Goal: Information Seeking & Learning: Learn about a topic

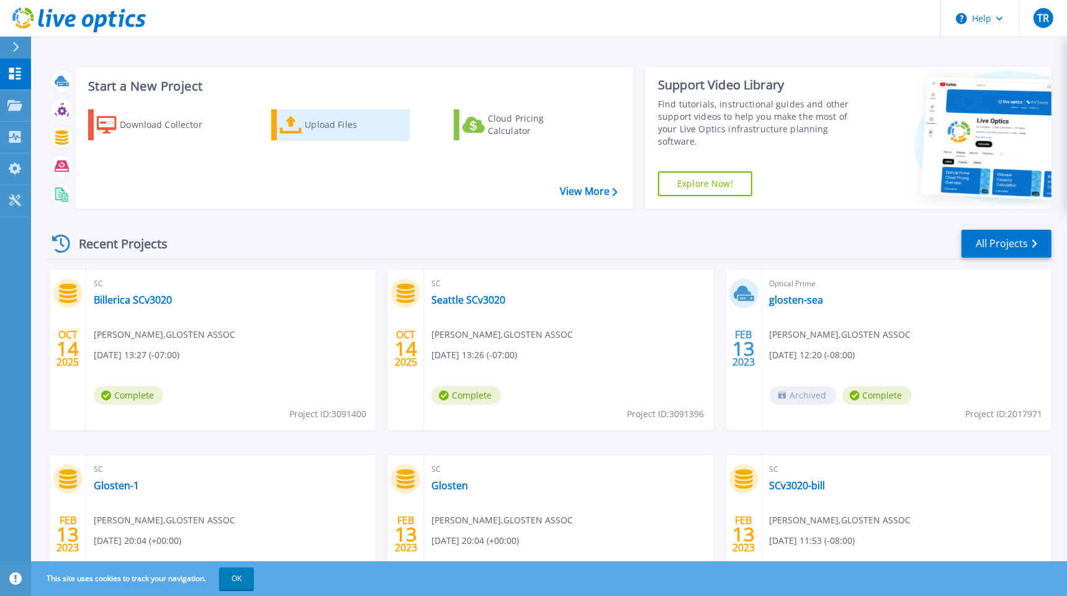
click at [300, 123] on icon at bounding box center [291, 125] width 22 height 18
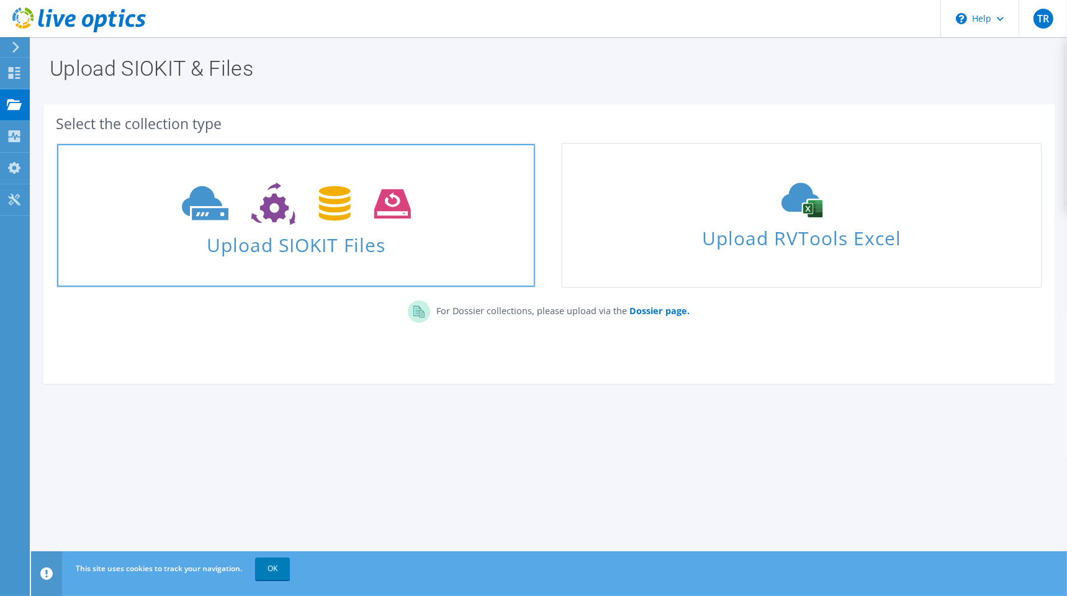
click at [294, 242] on span "Upload SIOKIT Files" at bounding box center [296, 241] width 478 height 27
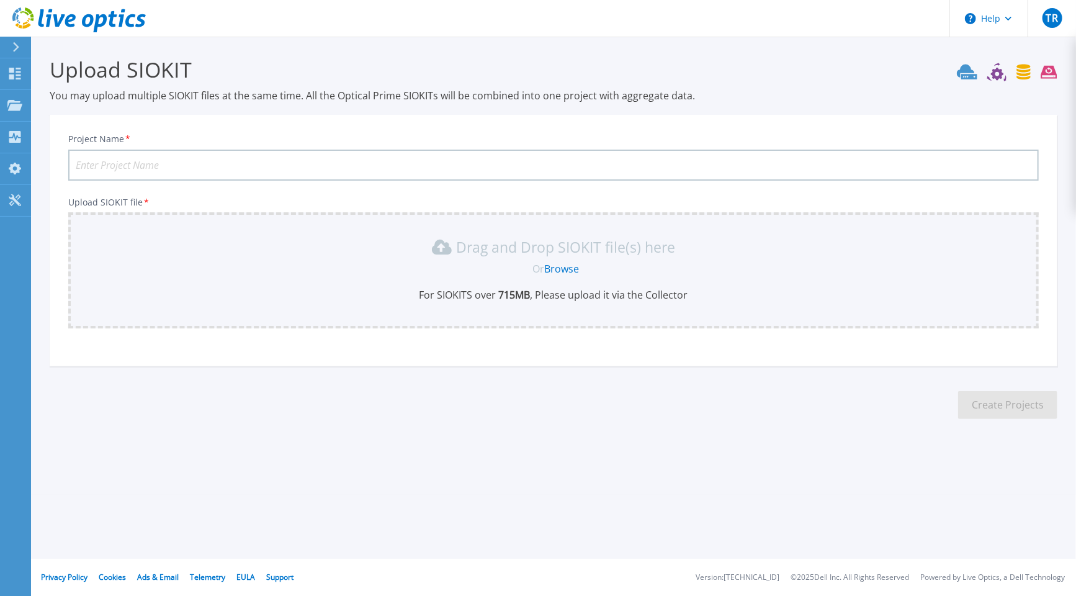
click at [215, 153] on input "Project Name *" at bounding box center [553, 165] width 970 height 31
click at [563, 274] on div "Drag and Drop SIOKIT file(s) here Or Browse For SIOKITS over 715 MB , Please up…" at bounding box center [554, 269] width 956 height 65
click at [561, 267] on link "Browse" at bounding box center [562, 269] width 35 height 14
click at [14, 71] on icon at bounding box center [14, 74] width 15 height 12
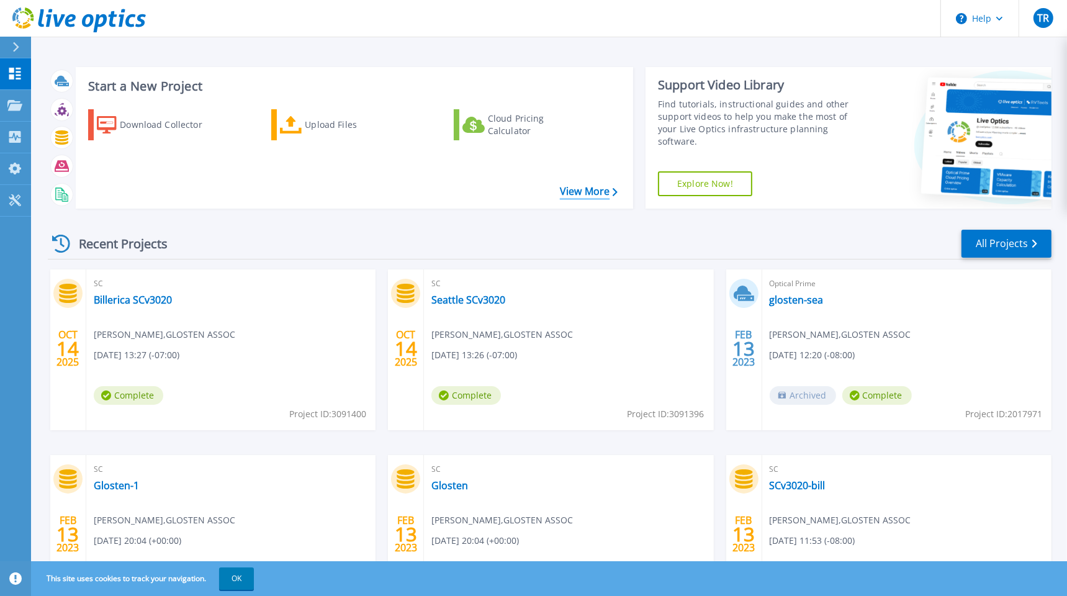
click at [584, 193] on link "View More" at bounding box center [589, 192] width 58 height 12
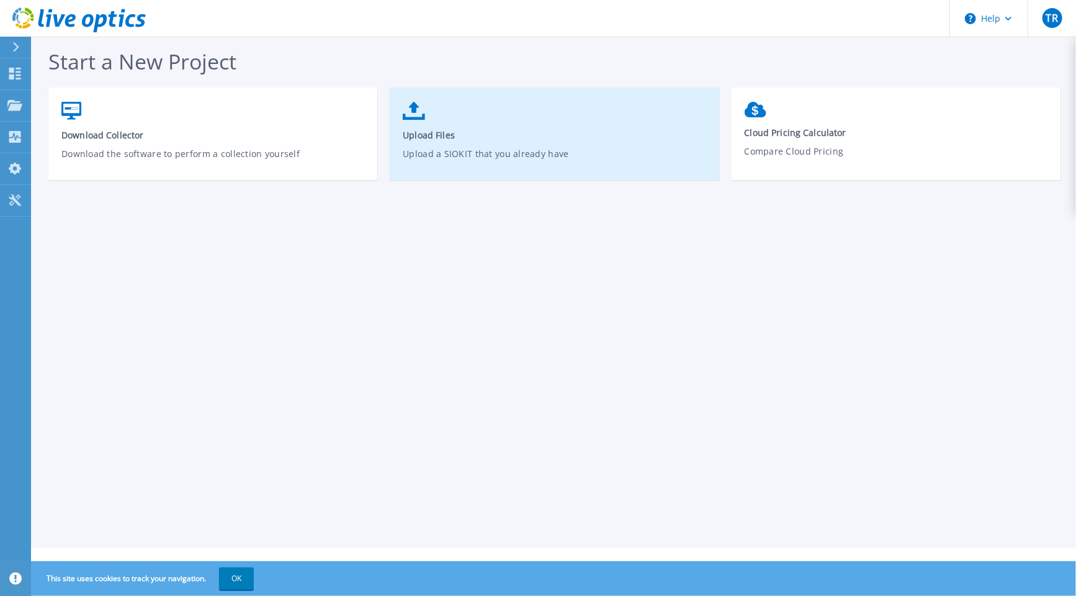
click at [451, 129] on span "Upload Files" at bounding box center [554, 135] width 303 height 12
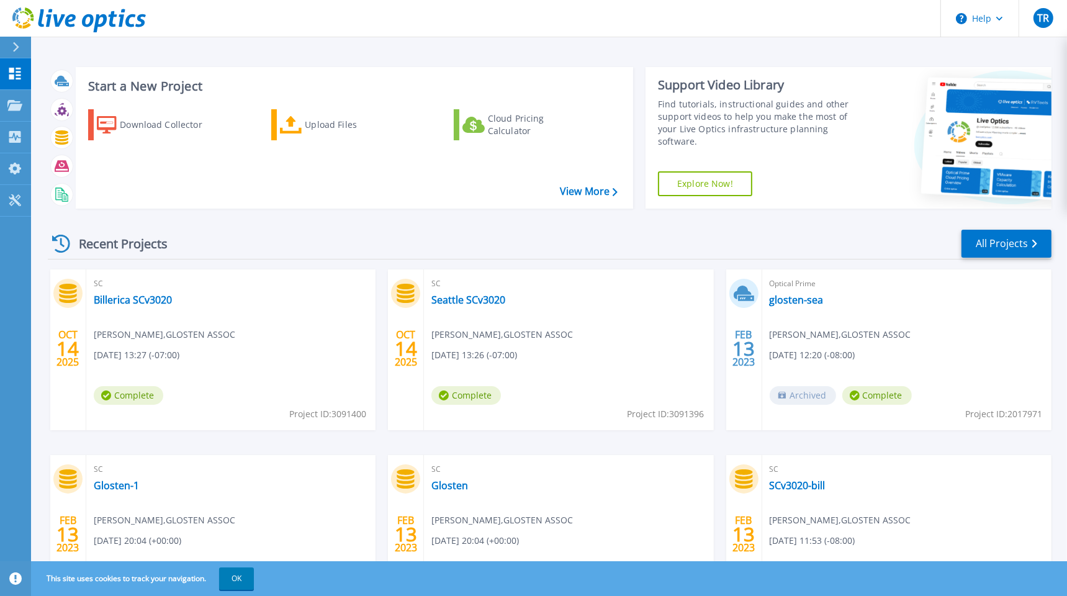
click at [62, 244] on icon at bounding box center [61, 244] width 18 height 18
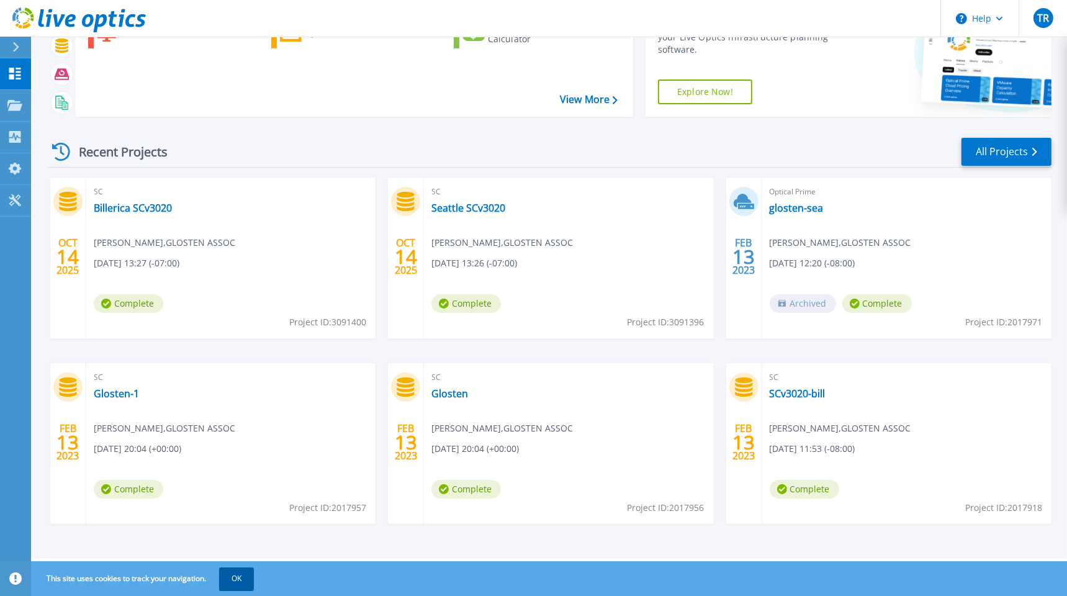
click at [233, 575] on button "OK" at bounding box center [236, 578] width 35 height 22
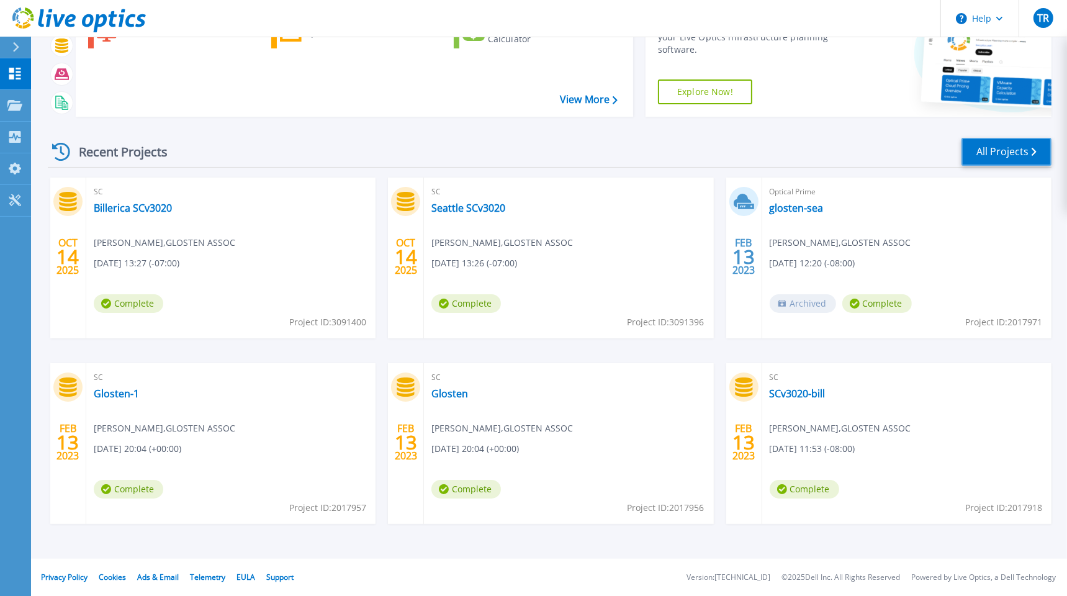
click at [1003, 148] on link "All Projects" at bounding box center [1006, 152] width 90 height 28
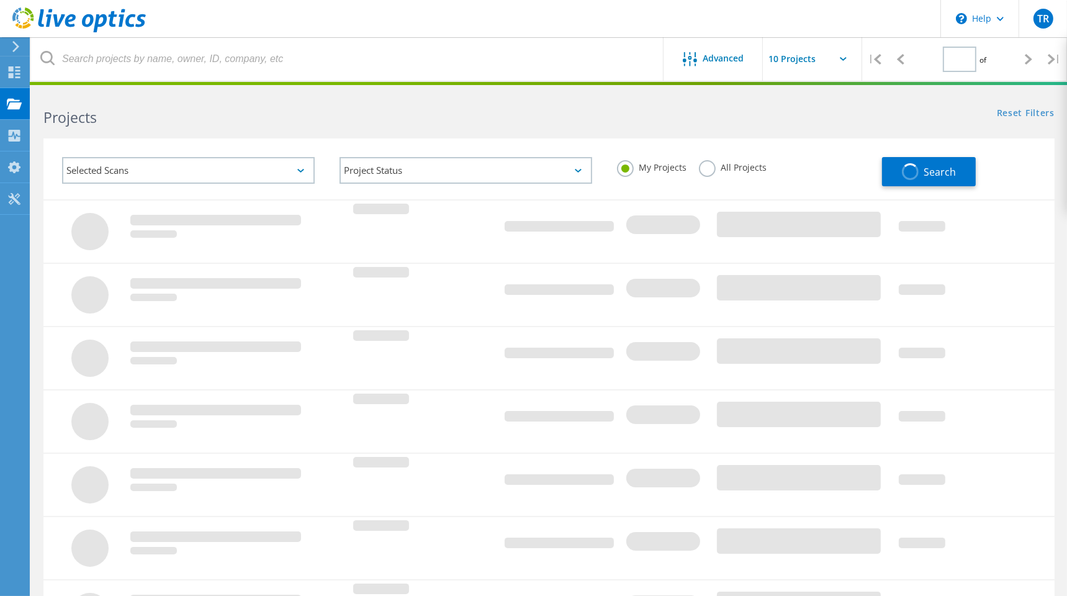
type input "1"
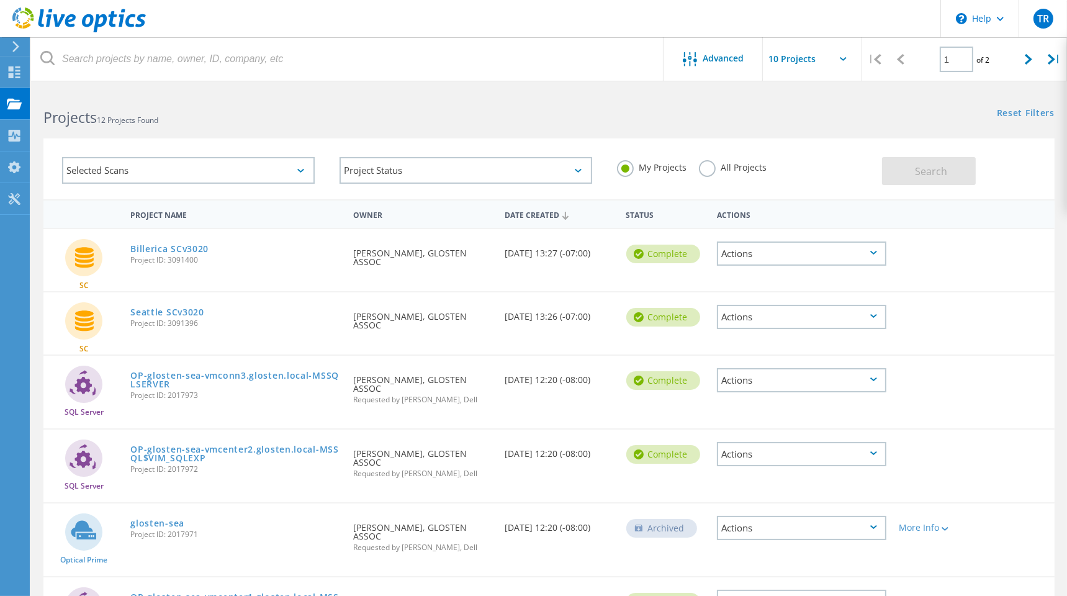
click at [784, 378] on div "Actions" at bounding box center [801, 380] width 169 height 24
click at [169, 347] on div "SC Seattle SCv3020 Project ID: 3091396 Requested By Tom Robertson, GLOSTEN ASSO…" at bounding box center [548, 323] width 1011 height 62
click at [17, 194] on use at bounding box center [14, 199] width 12 height 12
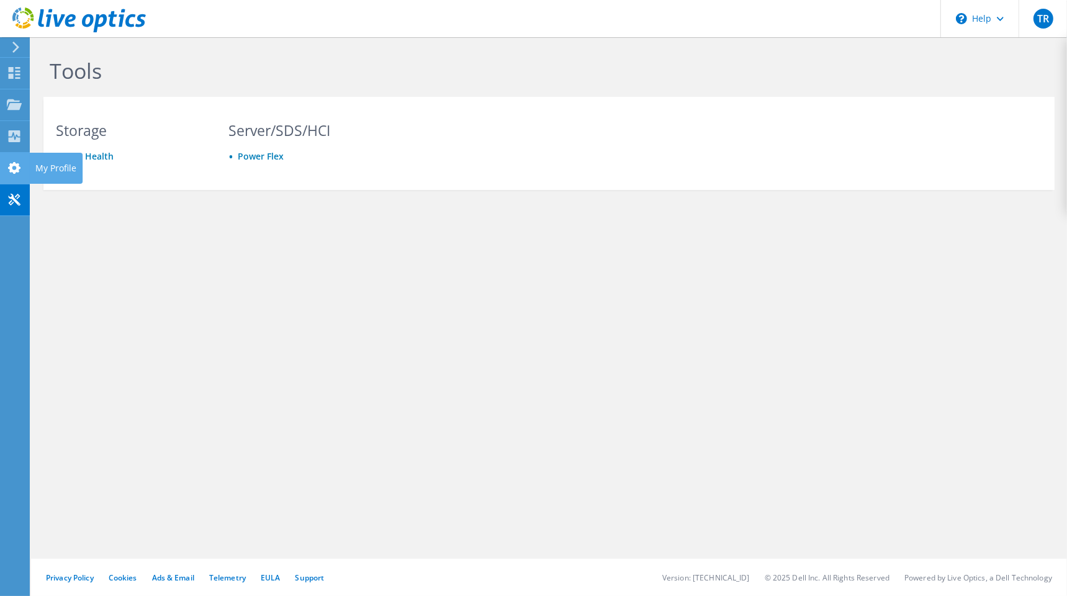
click at [16, 168] on use at bounding box center [14, 168] width 12 height 12
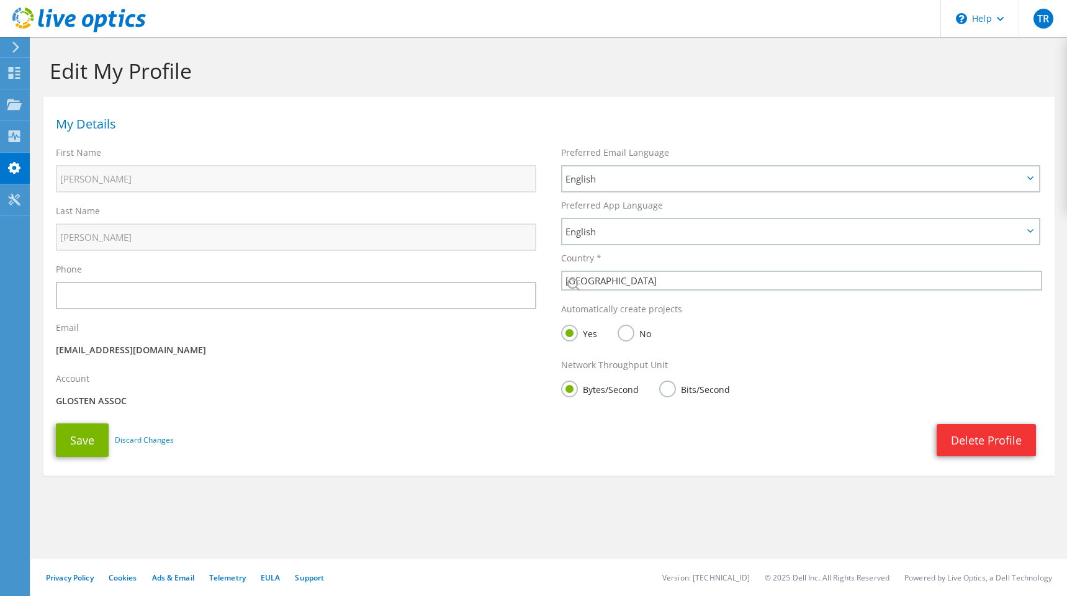
select select "224"
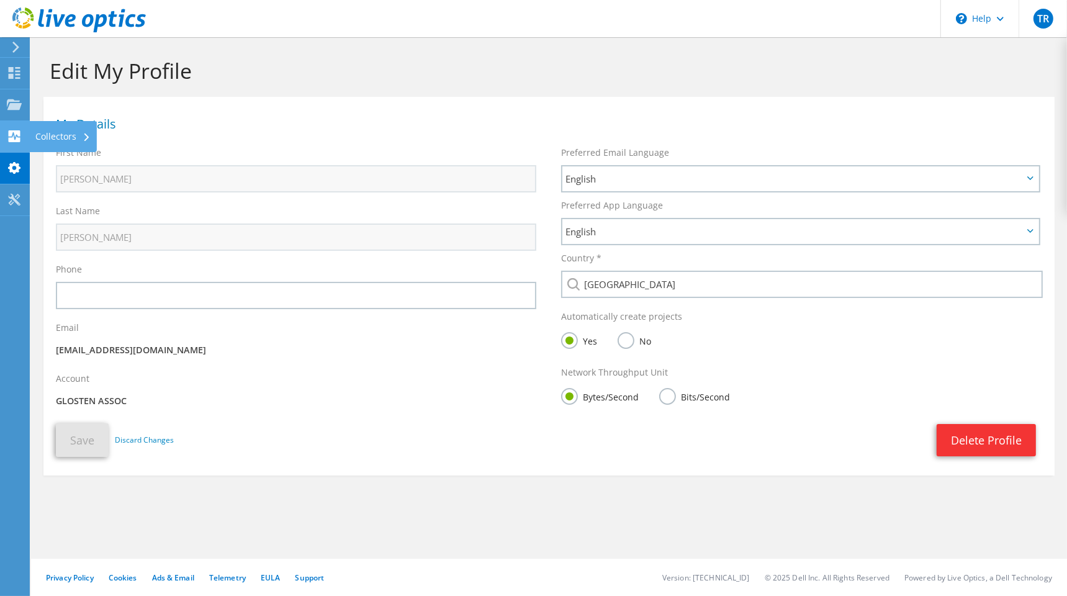
click at [17, 137] on use at bounding box center [15, 136] width 12 height 12
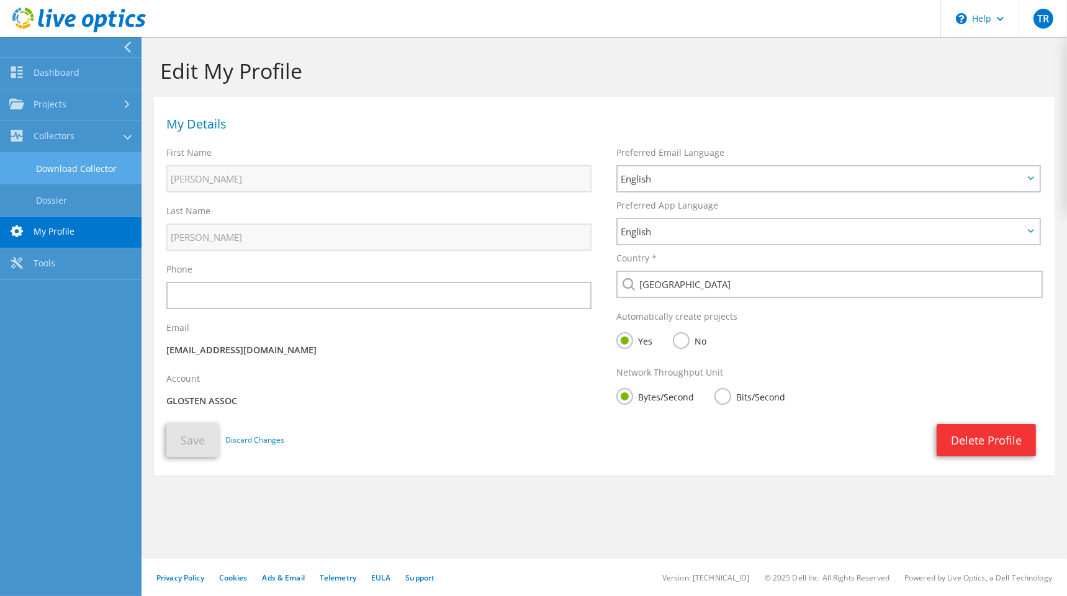
click at [72, 169] on link "Download Collector" at bounding box center [70, 169] width 141 height 32
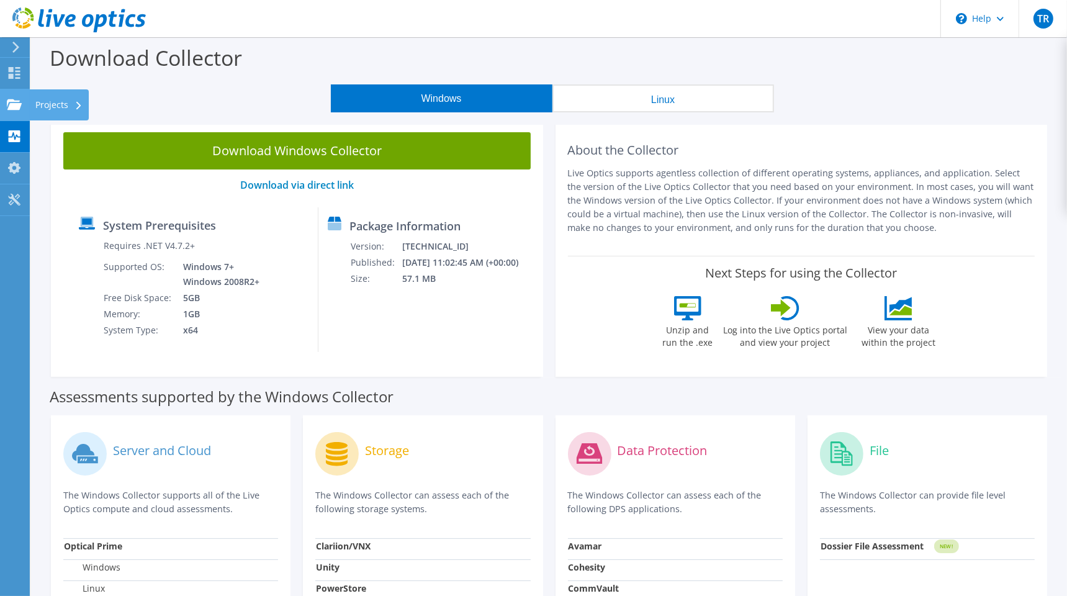
click at [19, 103] on use at bounding box center [14, 104] width 15 height 11
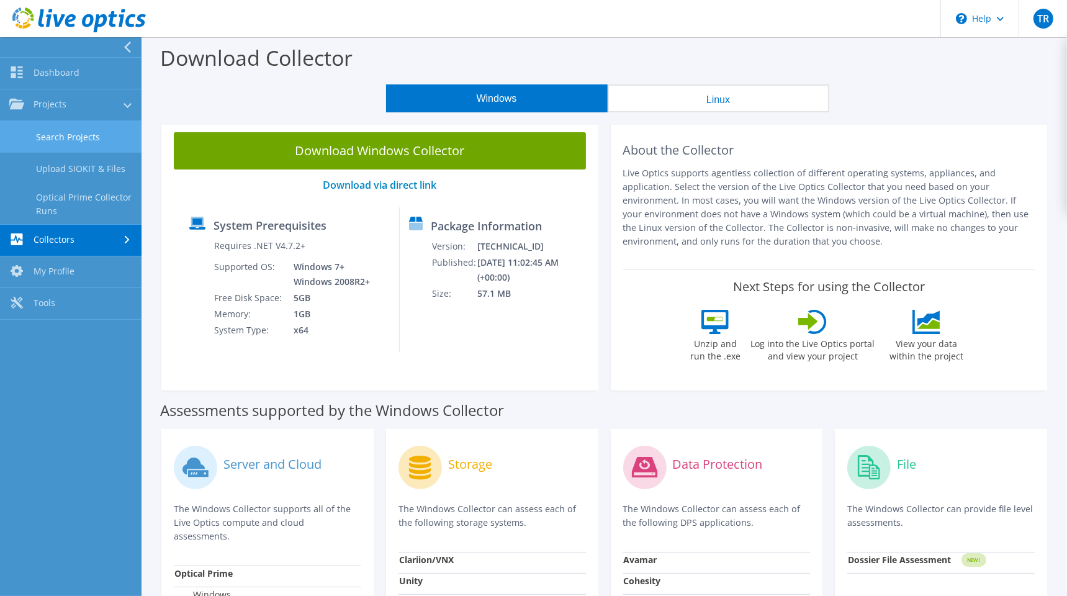
click at [52, 135] on link "Search Projects" at bounding box center [70, 137] width 141 height 32
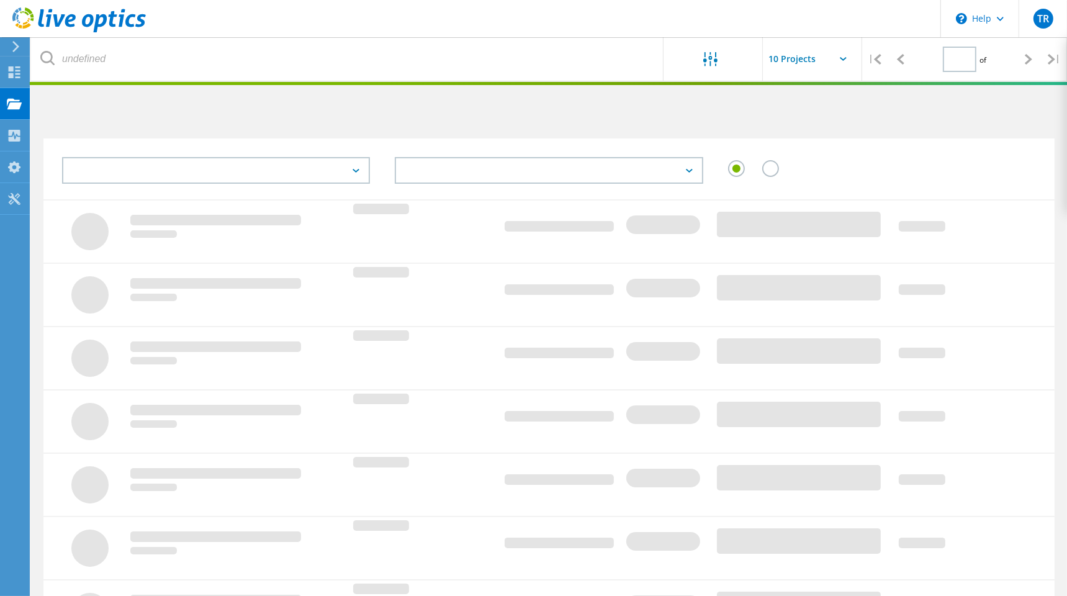
type input "1"
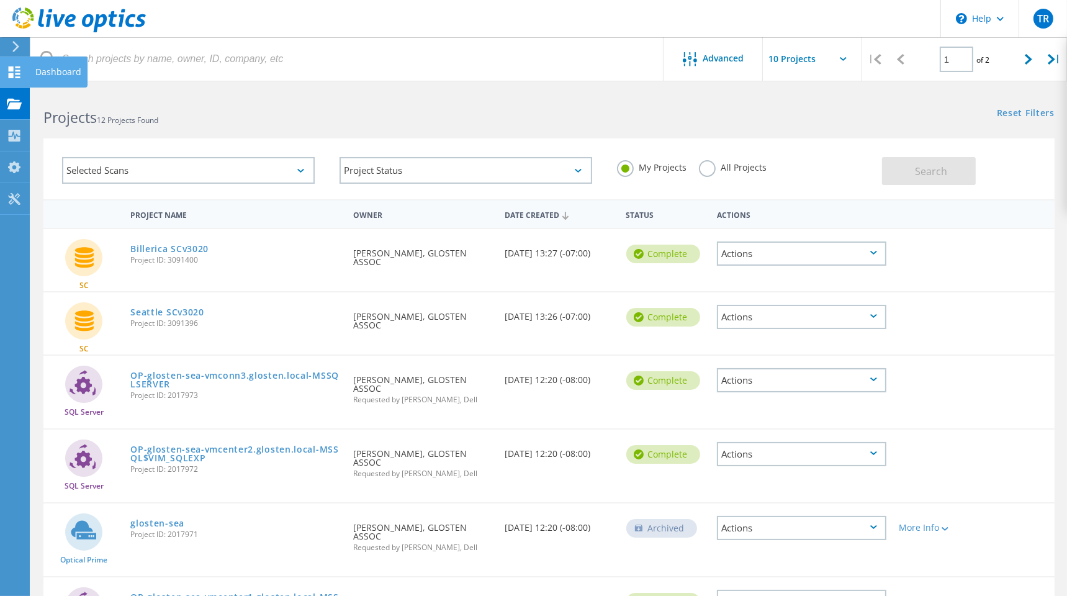
click at [18, 71] on icon at bounding box center [14, 72] width 15 height 12
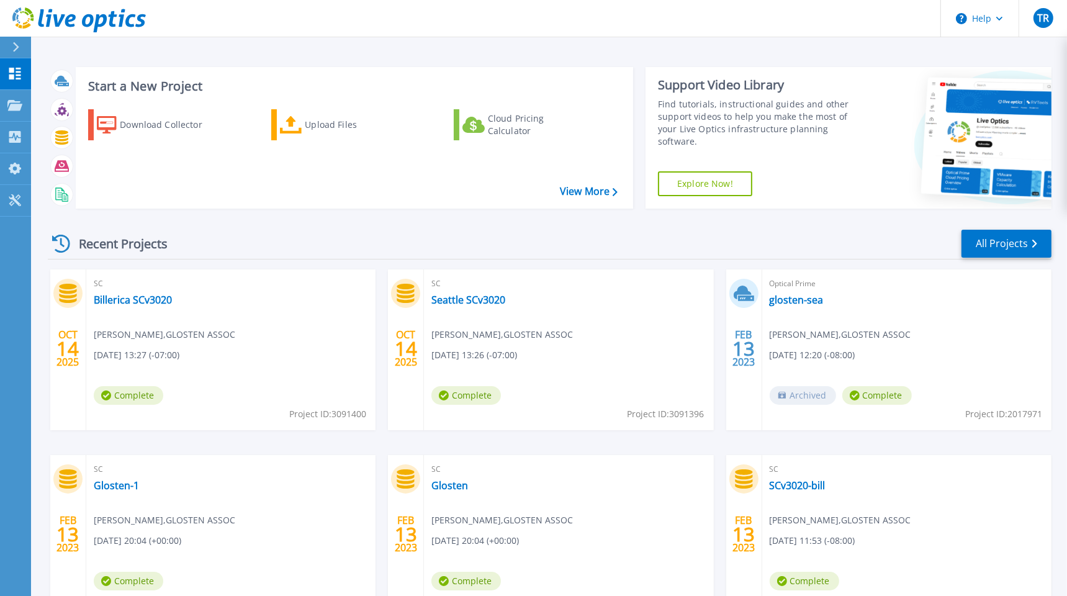
click at [769, 248] on div "Recent Projects All Projects" at bounding box center [549, 243] width 1003 height 31
click at [1005, 238] on link "All Projects" at bounding box center [1006, 244] width 90 height 28
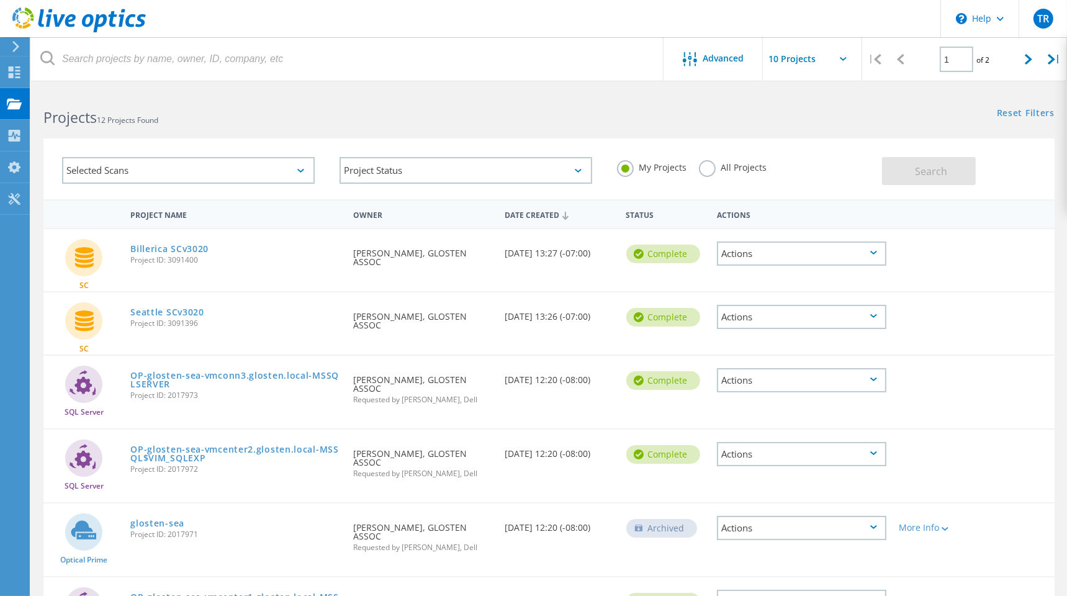
click at [171, 217] on div "Project Name" at bounding box center [235, 213] width 222 height 23
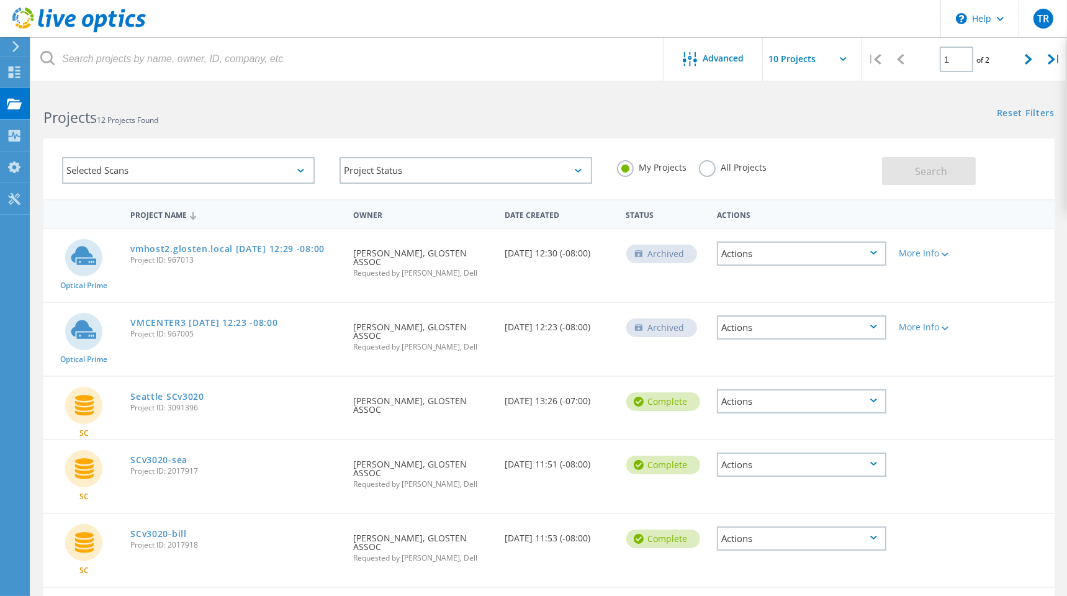
click at [542, 212] on div "Date Created" at bounding box center [558, 213] width 121 height 23
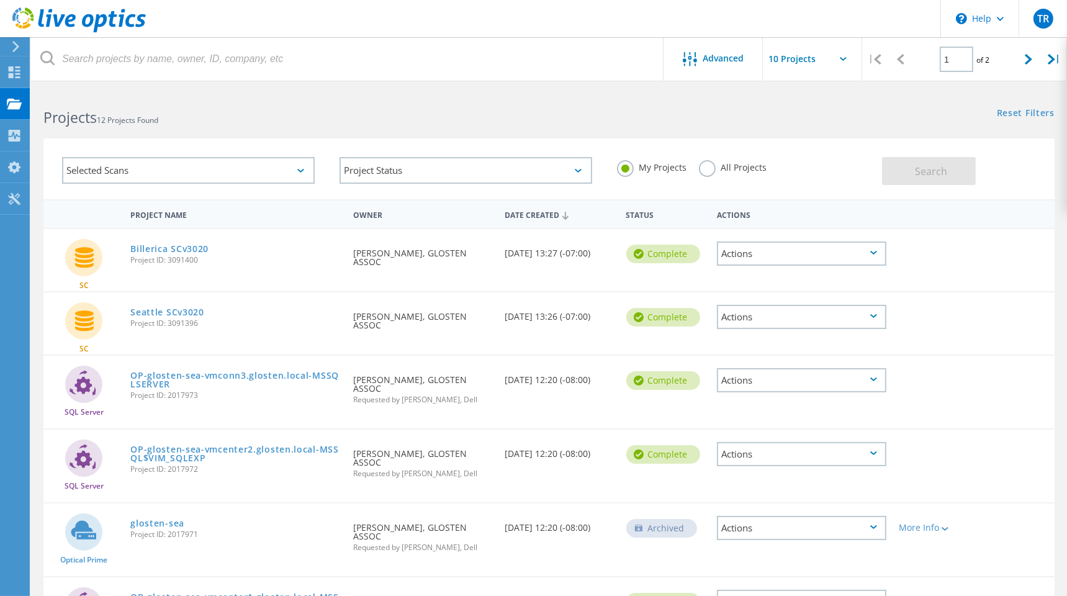
click at [542, 212] on div "Date Created" at bounding box center [558, 214] width 121 height 24
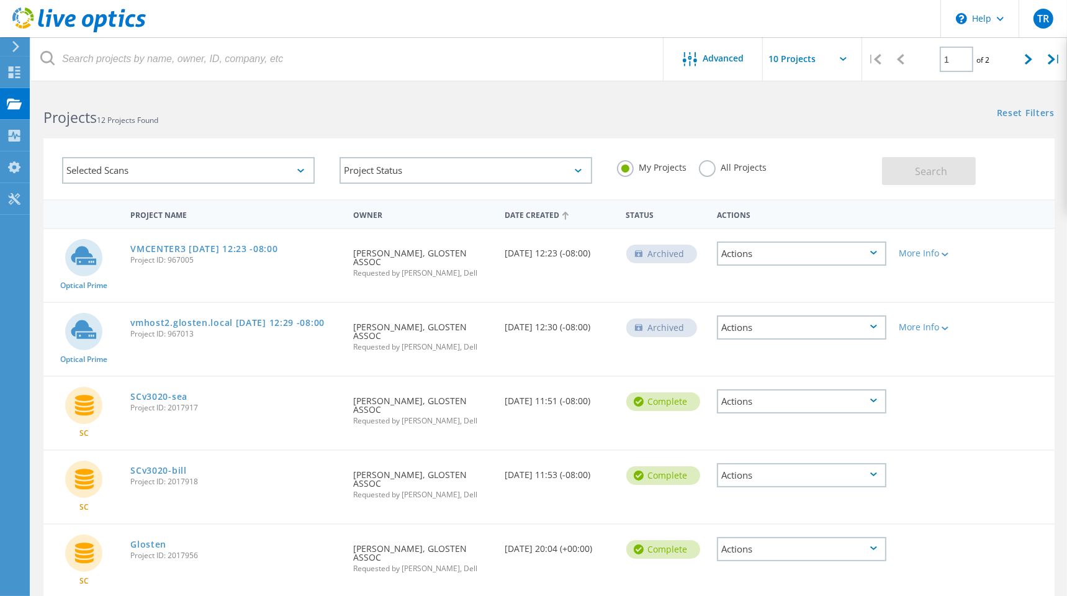
click at [311, 163] on div "Selected Scans" at bounding box center [188, 170] width 253 height 27
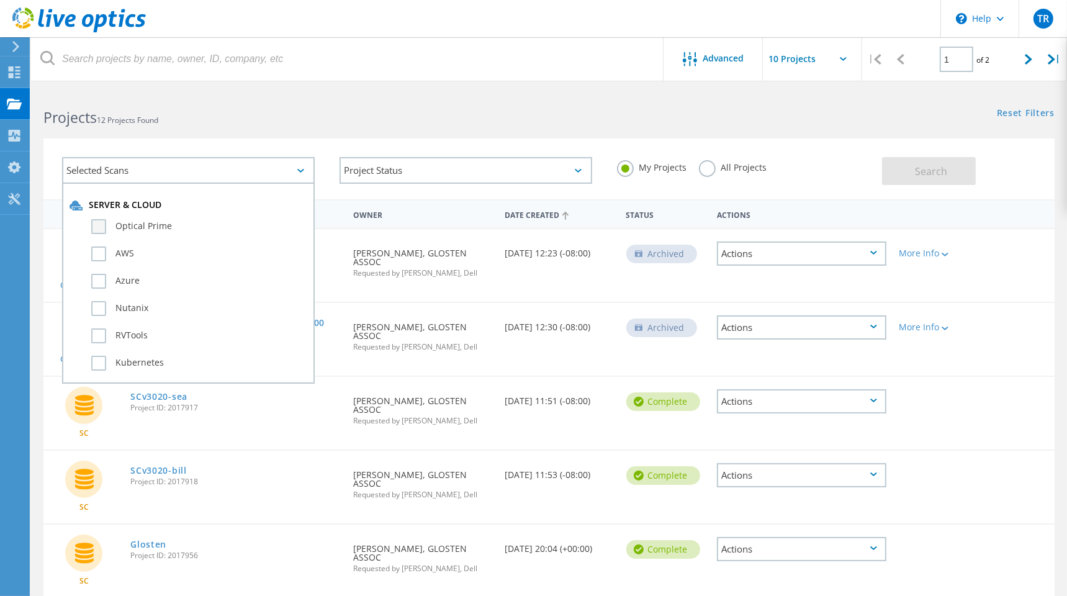
click at [97, 230] on label "Optical Prime" at bounding box center [199, 226] width 216 height 15
click at [0, 0] on input "Optical Prime" at bounding box center [0, 0] width 0 height 0
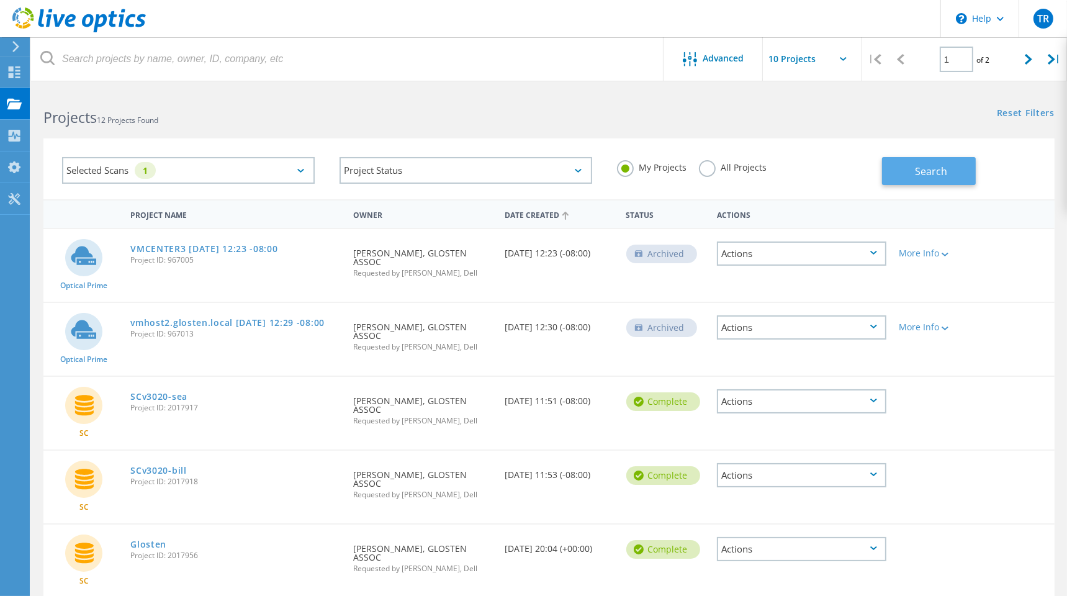
click at [930, 169] on span "Search" at bounding box center [931, 171] width 32 height 14
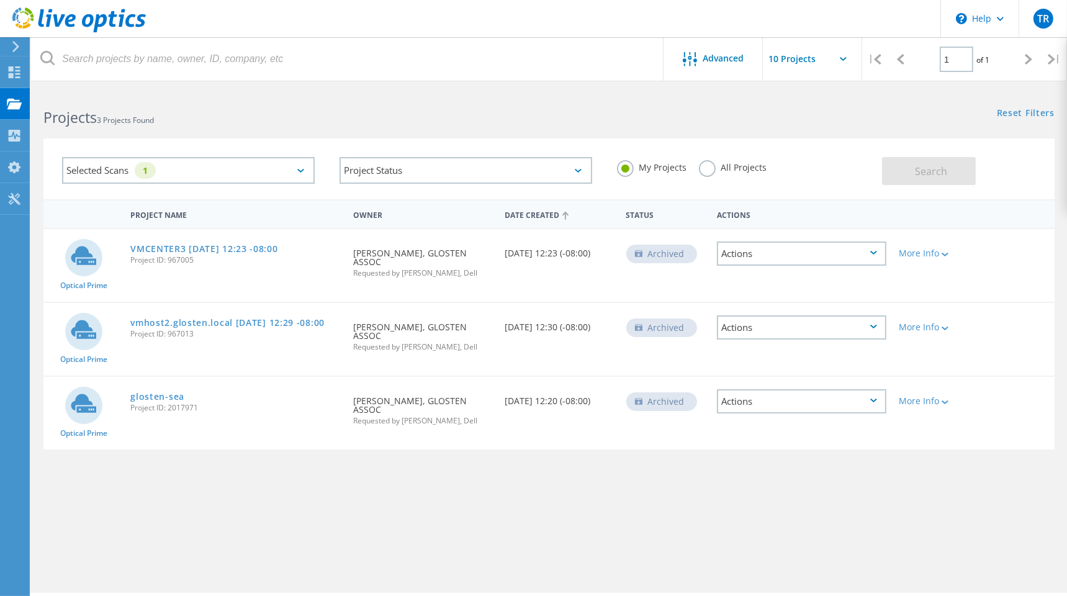
click at [298, 173] on div "Selected Scans 1" at bounding box center [188, 170] width 253 height 27
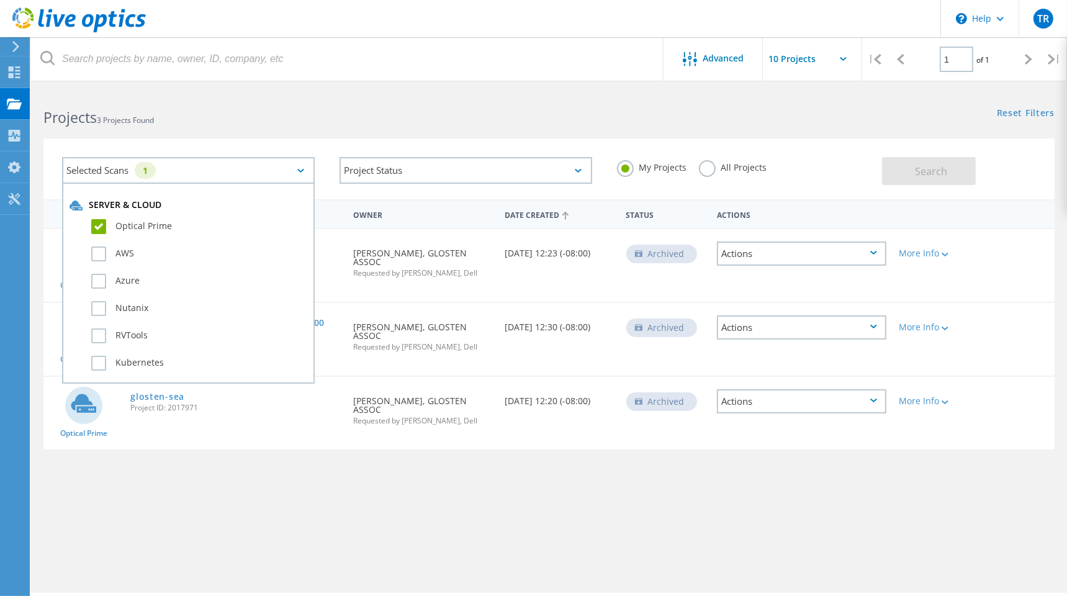
click at [99, 227] on label "Optical Prime" at bounding box center [199, 226] width 216 height 15
click at [0, 0] on input "Optical Prime" at bounding box center [0, 0] width 0 height 0
click at [934, 173] on span "Search" at bounding box center [931, 171] width 32 height 14
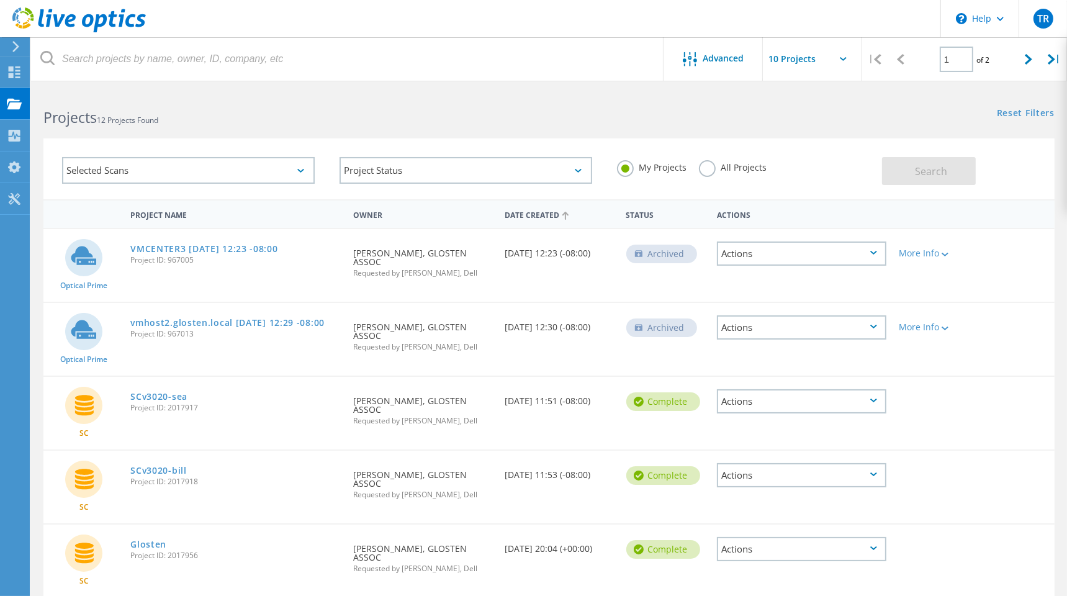
click at [152, 166] on div "Selected Scans" at bounding box center [188, 170] width 253 height 27
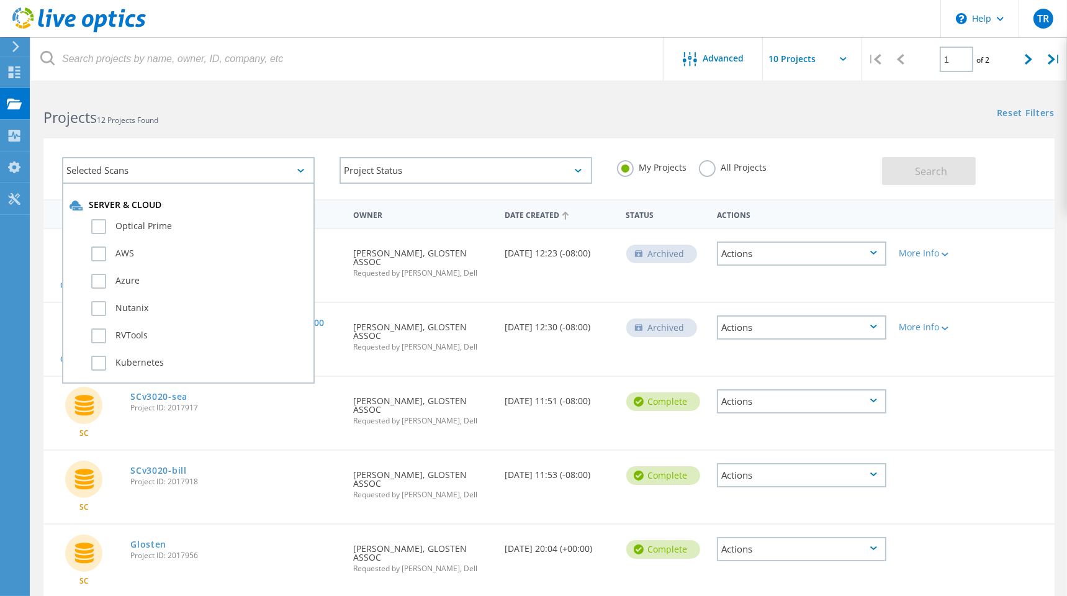
click at [156, 166] on div "Selected Scans" at bounding box center [188, 170] width 253 height 27
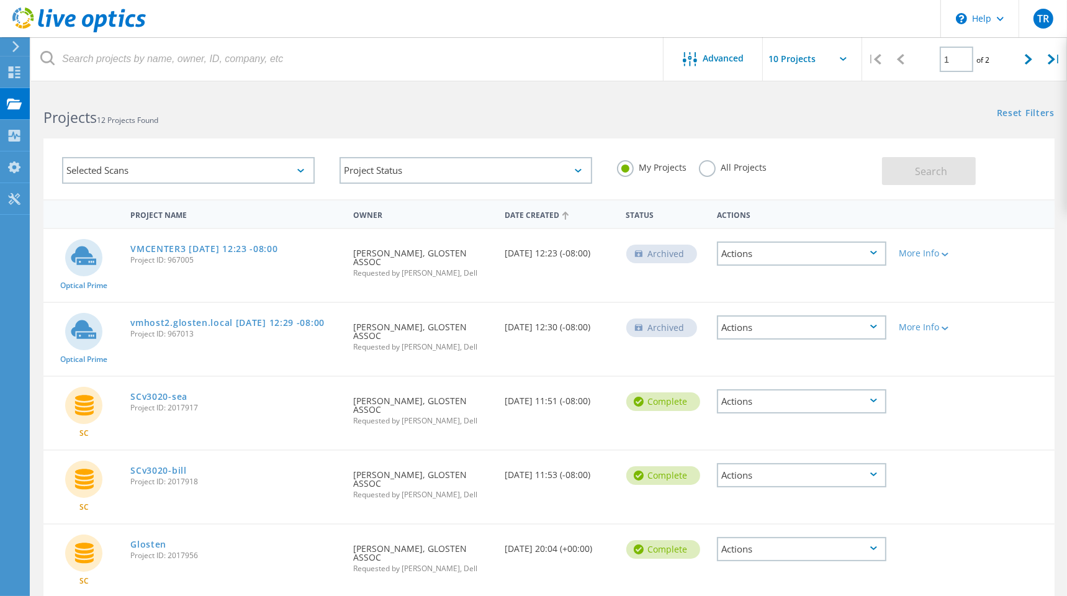
click at [869, 163] on div "My Projects All Projects" at bounding box center [742, 168] width 277 height 46
click at [702, 169] on label "All Projects" at bounding box center [733, 166] width 68 height 12
click at [0, 0] on input "All Projects" at bounding box center [0, 0] width 0 height 0
click at [919, 169] on span "Search" at bounding box center [931, 171] width 32 height 14
click at [551, 210] on div "Date Created" at bounding box center [558, 214] width 121 height 24
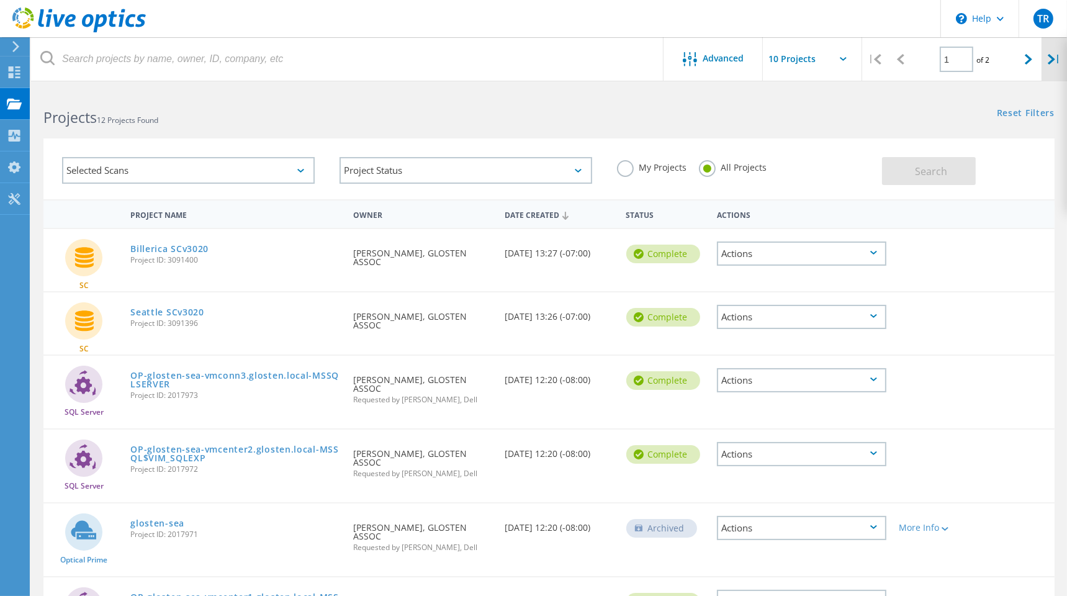
click at [1050, 61] on icon at bounding box center [1050, 59] width 7 height 11
type input "2"
